Goal: Complete application form: Complete application form

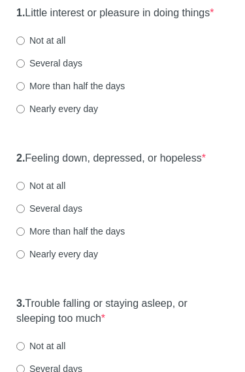
scroll to position [206, 0]
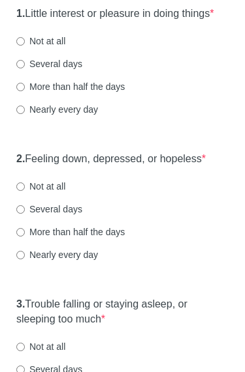
click at [57, 48] on label "Not at all" at bounding box center [40, 41] width 49 height 13
click at [25, 46] on input "Not at all" at bounding box center [20, 42] width 8 height 8
radio input "true"
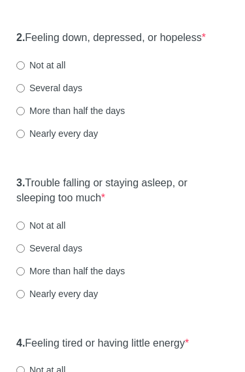
scroll to position [327, 0]
click at [111, 72] on div "Not at all" at bounding box center [122, 65] width 212 height 13
click at [51, 72] on label "Not at all" at bounding box center [40, 65] width 49 height 13
click at [25, 70] on input "Not at all" at bounding box center [20, 66] width 8 height 8
radio input "true"
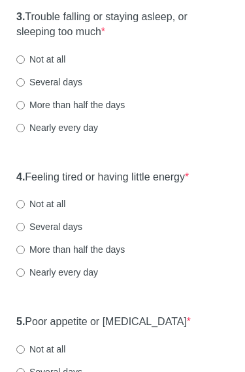
scroll to position [494, 0]
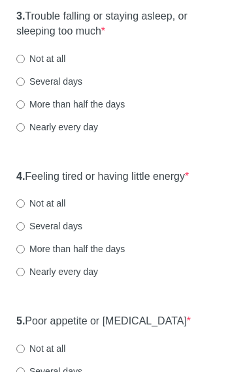
click at [57, 66] on label "Not at all" at bounding box center [40, 59] width 49 height 13
click at [25, 64] on input "Not at all" at bounding box center [20, 59] width 8 height 8
radio input "true"
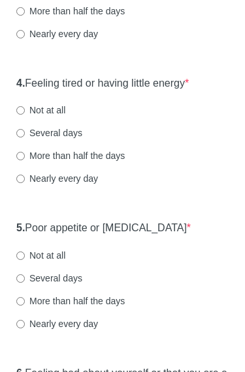
scroll to position [624, 0]
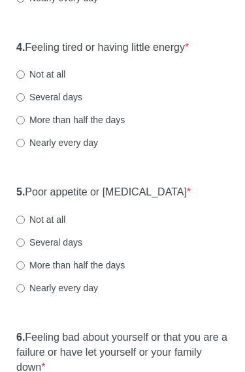
click at [65, 82] on label "Not at all" at bounding box center [40, 74] width 49 height 13
click at [25, 80] on input "Not at all" at bounding box center [20, 75] width 8 height 8
radio input "true"
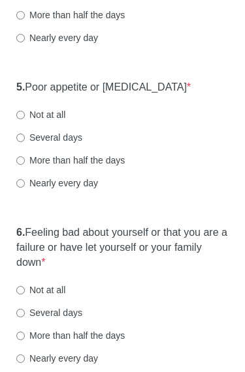
scroll to position [764, 0]
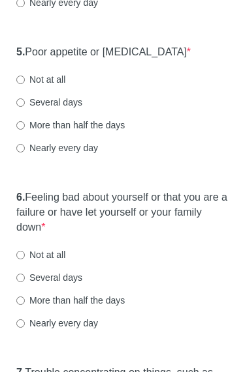
click at [61, 87] on label "Not at all" at bounding box center [40, 80] width 49 height 13
click at [25, 85] on input "Not at all" at bounding box center [20, 80] width 8 height 8
radio input "true"
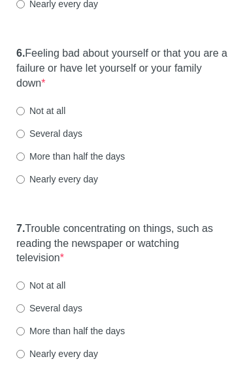
scroll to position [908, 0]
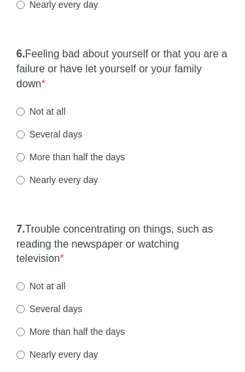
click at [59, 118] on label "Not at all" at bounding box center [40, 111] width 49 height 13
click at [25, 116] on input "Not at all" at bounding box center [20, 112] width 8 height 8
radio input "true"
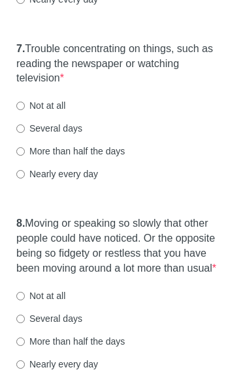
scroll to position [1106, 0]
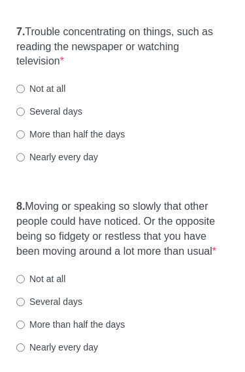
click at [65, 95] on label "Not at all" at bounding box center [40, 88] width 49 height 13
click at [25, 93] on input "Not at all" at bounding box center [20, 89] width 8 height 8
radio input "true"
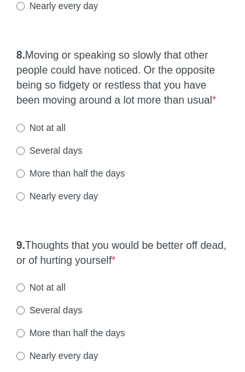
scroll to position [1288, 0]
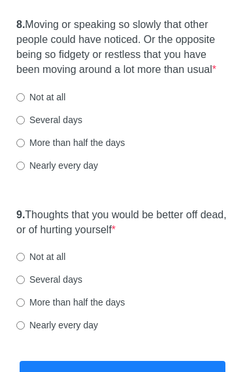
click at [63, 104] on label "Not at all" at bounding box center [40, 97] width 49 height 13
click at [25, 102] on input "Not at all" at bounding box center [20, 97] width 8 height 8
radio input "true"
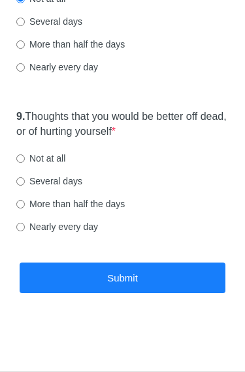
scroll to position [1414, 0]
click at [64, 157] on label "Not at all" at bounding box center [40, 158] width 49 height 13
click at [25, 157] on input "Not at all" at bounding box center [20, 159] width 8 height 8
radio input "true"
click at [172, 280] on button "Submit" at bounding box center [122, 278] width 205 height 31
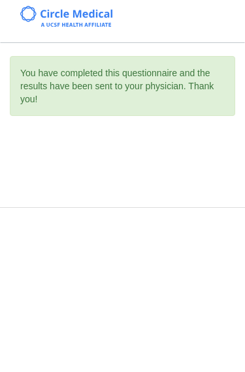
scroll to position [0, 0]
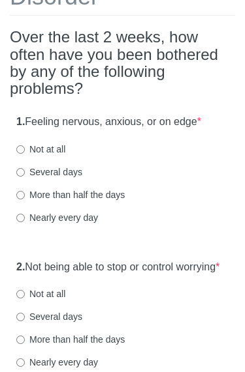
scroll to position [162, 0]
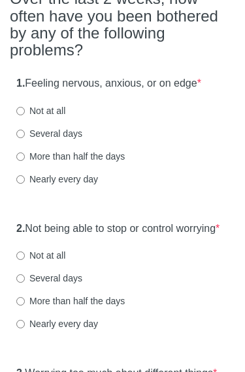
click at [57, 108] on label "Not at all" at bounding box center [40, 111] width 49 height 13
click at [25, 108] on input "Not at all" at bounding box center [20, 112] width 8 height 8
radio input "true"
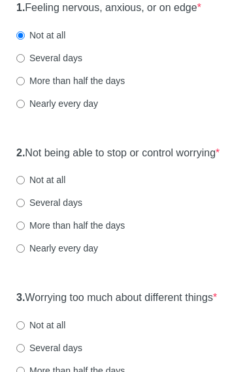
scroll to position [328, 0]
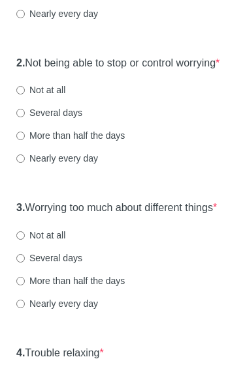
click at [61, 97] on label "Not at all" at bounding box center [40, 90] width 49 height 13
click at [25, 95] on input "Not at all" at bounding box center [20, 91] width 8 height 8
radio input "true"
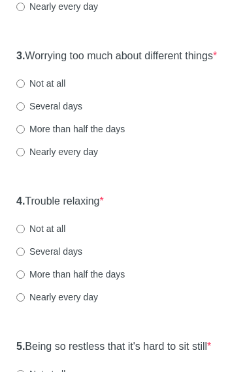
scroll to position [482, 0]
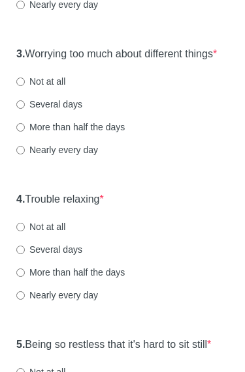
click at [55, 89] on label "Not at all" at bounding box center [40, 82] width 49 height 13
click at [25, 87] on input "Not at all" at bounding box center [20, 82] width 8 height 8
radio input "true"
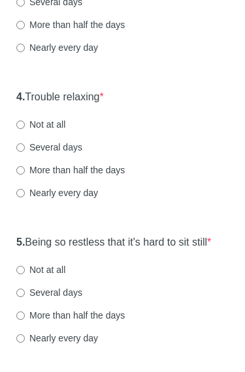
scroll to position [615, 0]
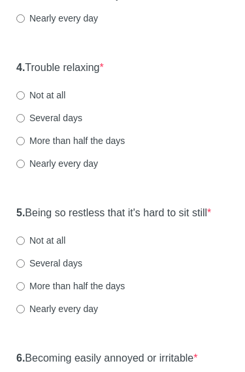
click at [56, 102] on label "Not at all" at bounding box center [40, 95] width 49 height 13
click at [25, 100] on input "Not at all" at bounding box center [20, 95] width 8 height 8
radio input "true"
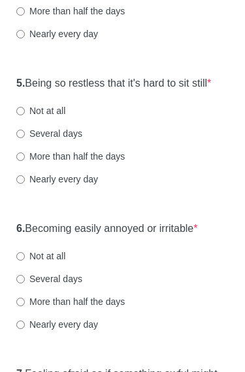
scroll to position [746, 0]
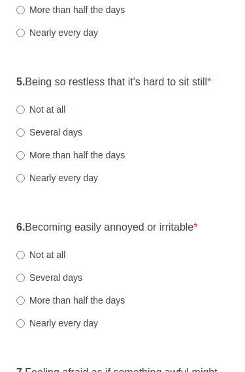
click at [54, 116] on label "Not at all" at bounding box center [40, 109] width 49 height 13
click at [25, 114] on input "Not at all" at bounding box center [20, 110] width 8 height 8
radio input "true"
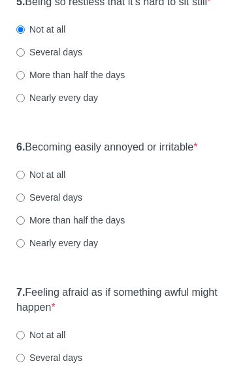
scroll to position [891, 0]
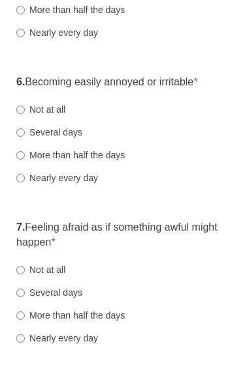
click at [58, 116] on label "Not at all" at bounding box center [40, 109] width 49 height 13
click at [25, 114] on input "Not at all" at bounding box center [20, 110] width 8 height 8
radio input "true"
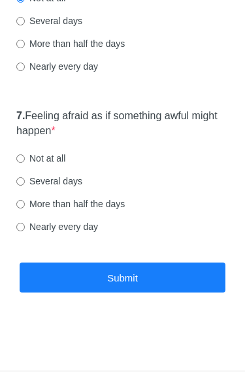
scroll to position [1024, 0]
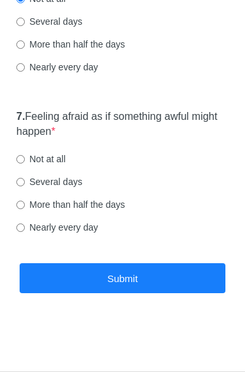
click at [48, 161] on label "Not at all" at bounding box center [40, 159] width 49 height 13
click at [25, 161] on input "Not at all" at bounding box center [20, 159] width 8 height 8
radio input "true"
click at [184, 279] on button "Submit" at bounding box center [122, 279] width 205 height 31
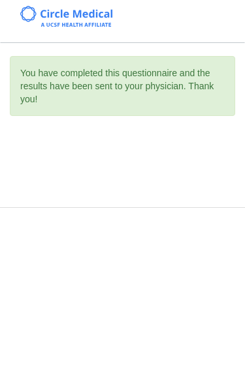
scroll to position [0, 0]
